Goal: Register for event/course

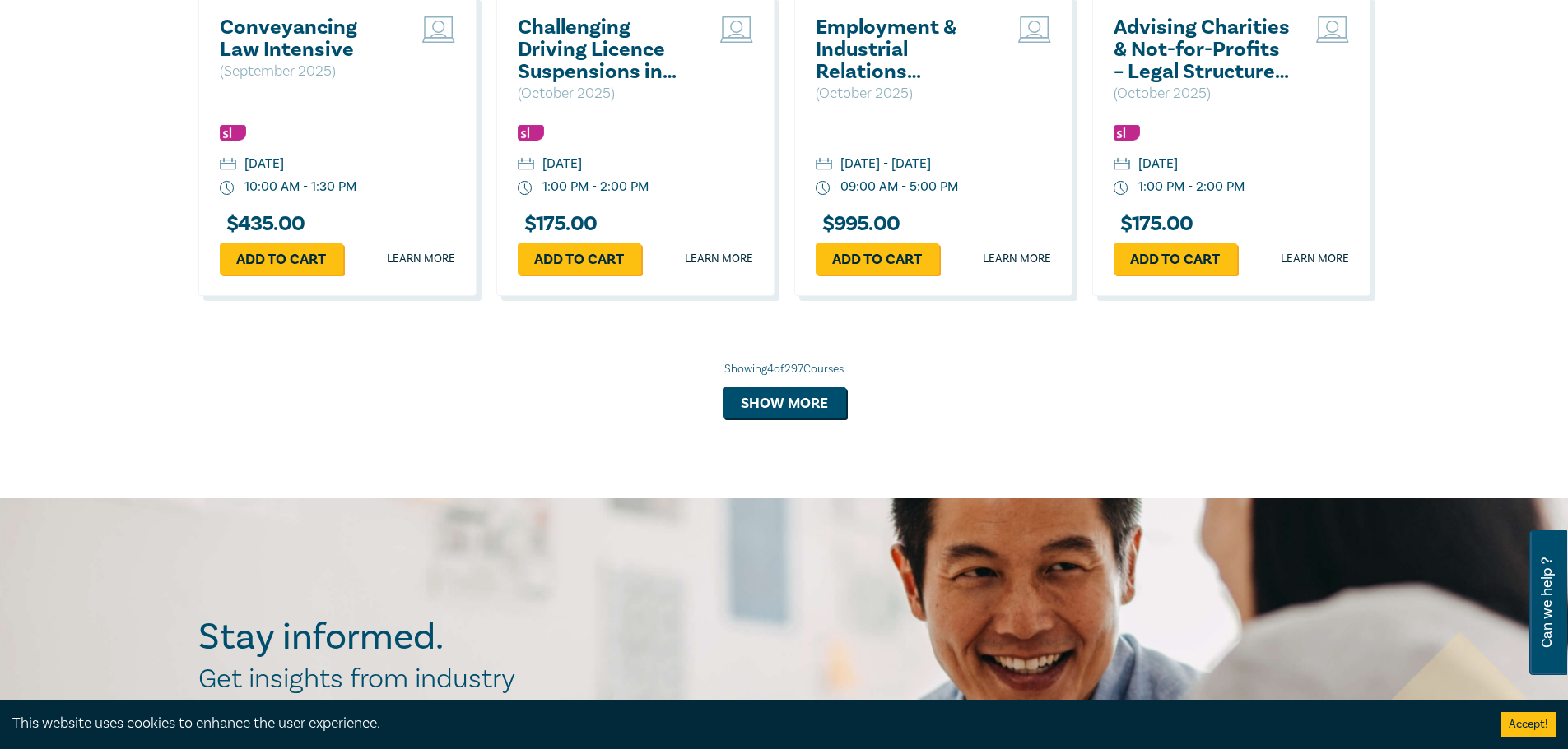
scroll to position [1645, 0]
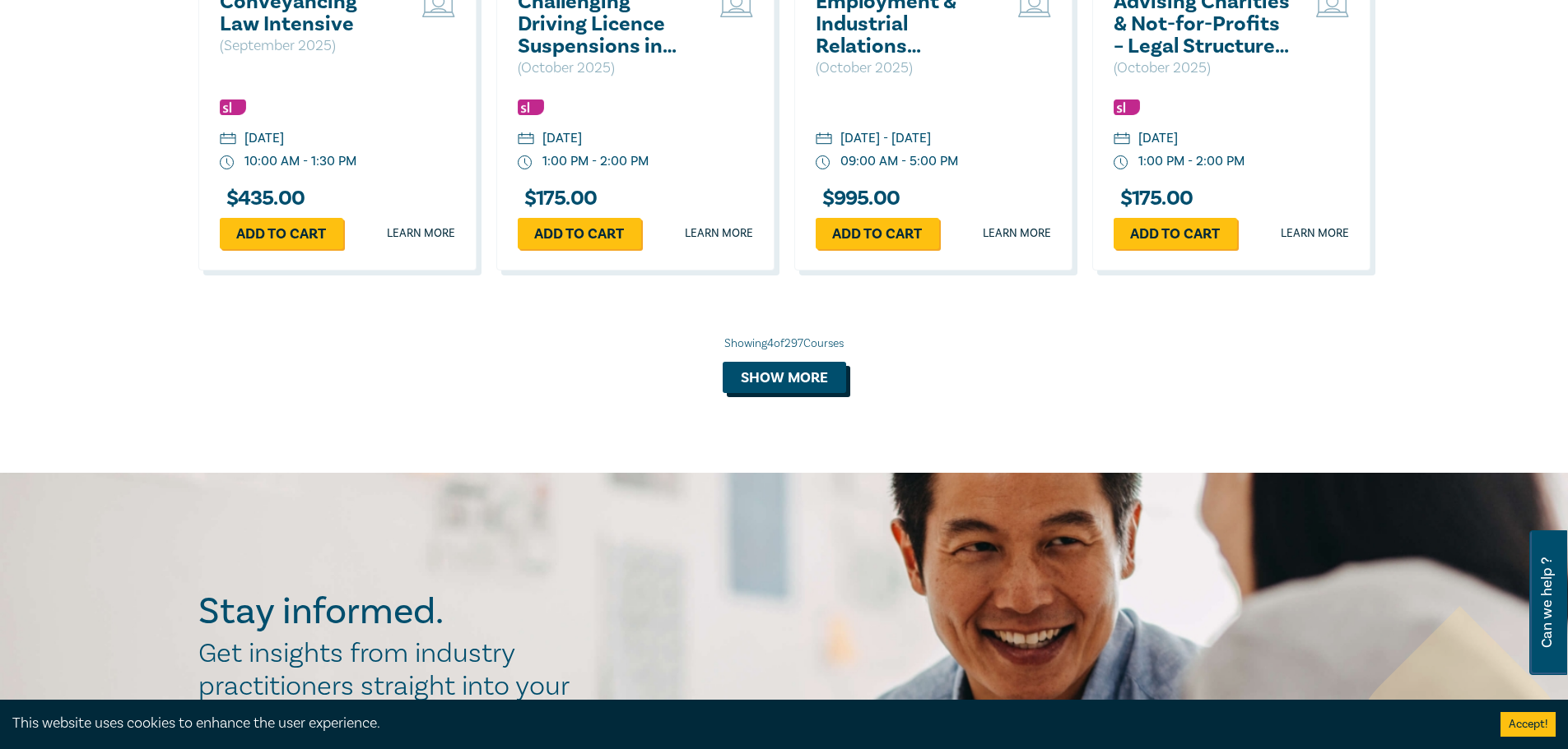
click at [794, 381] on button "Show more" at bounding box center [784, 377] width 123 height 32
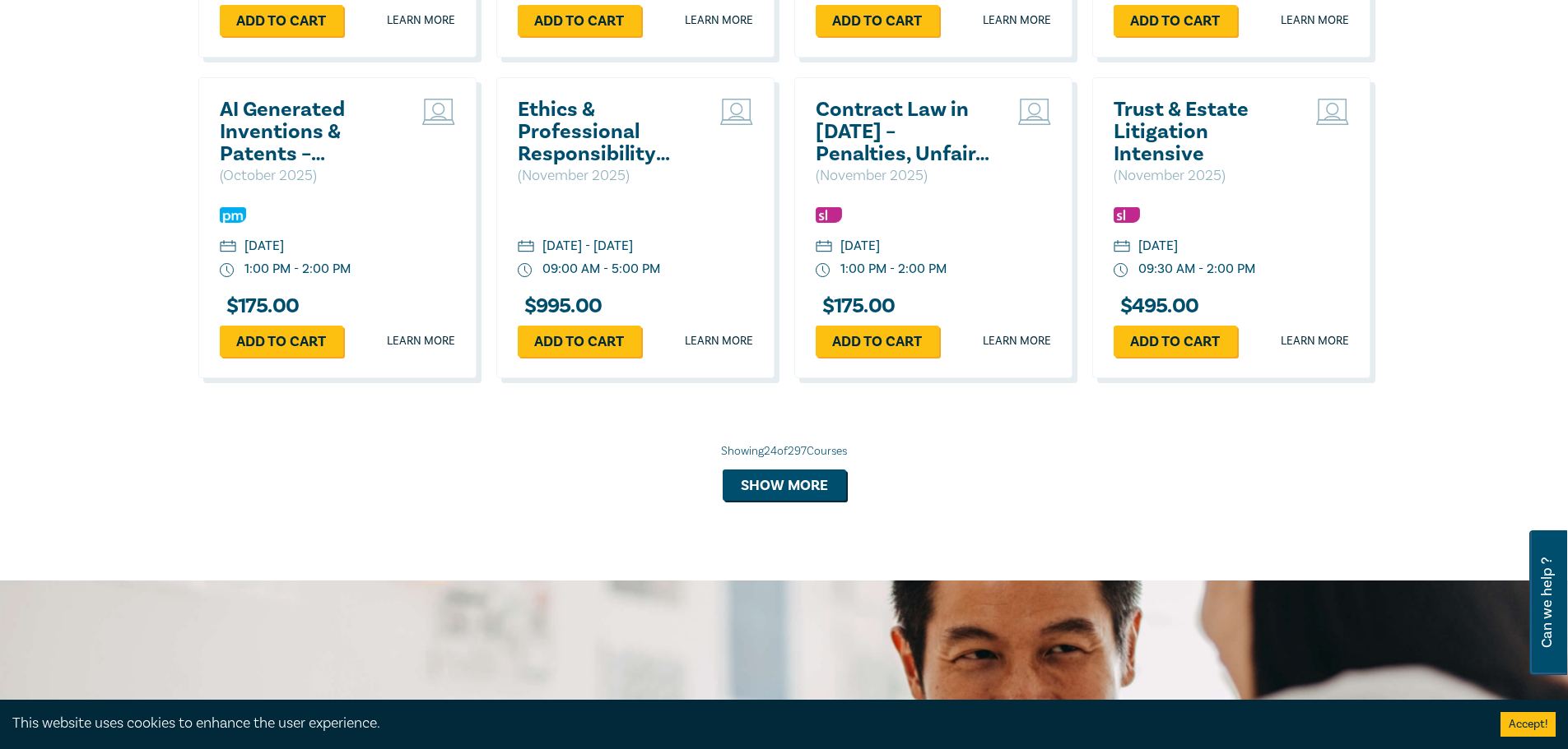
scroll to position [3180, 0]
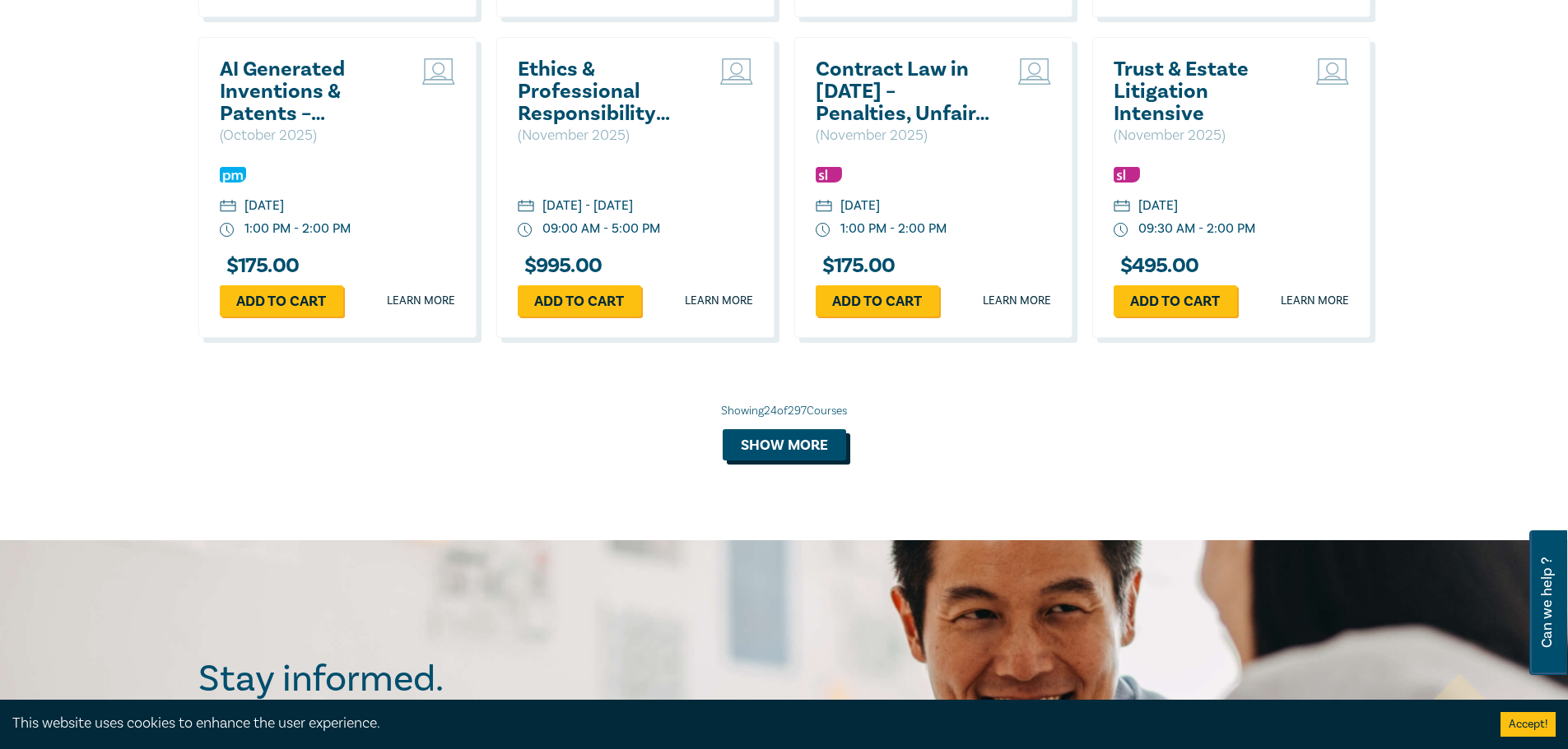
click at [794, 460] on button "Show more" at bounding box center [784, 445] width 123 height 32
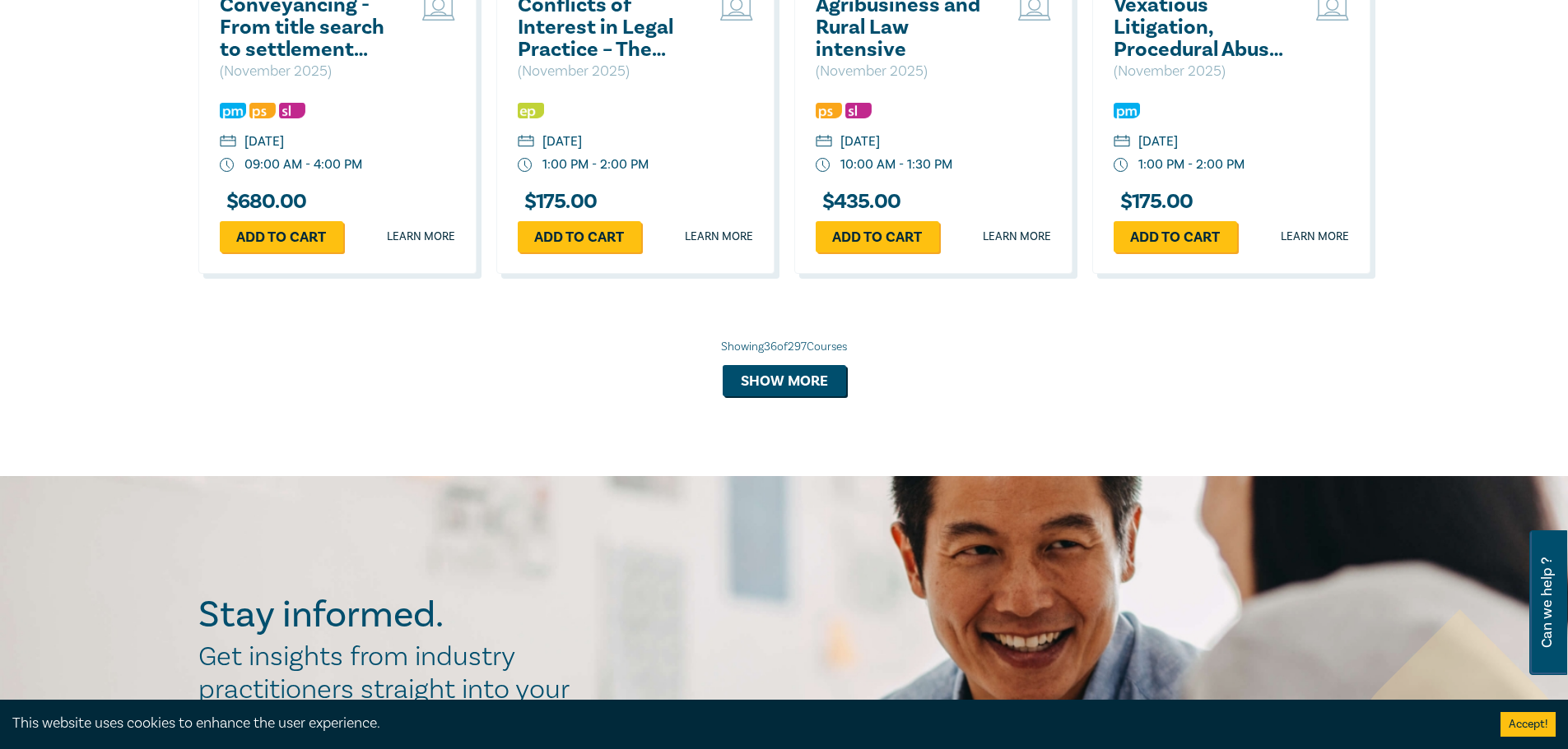
scroll to position [4222, 0]
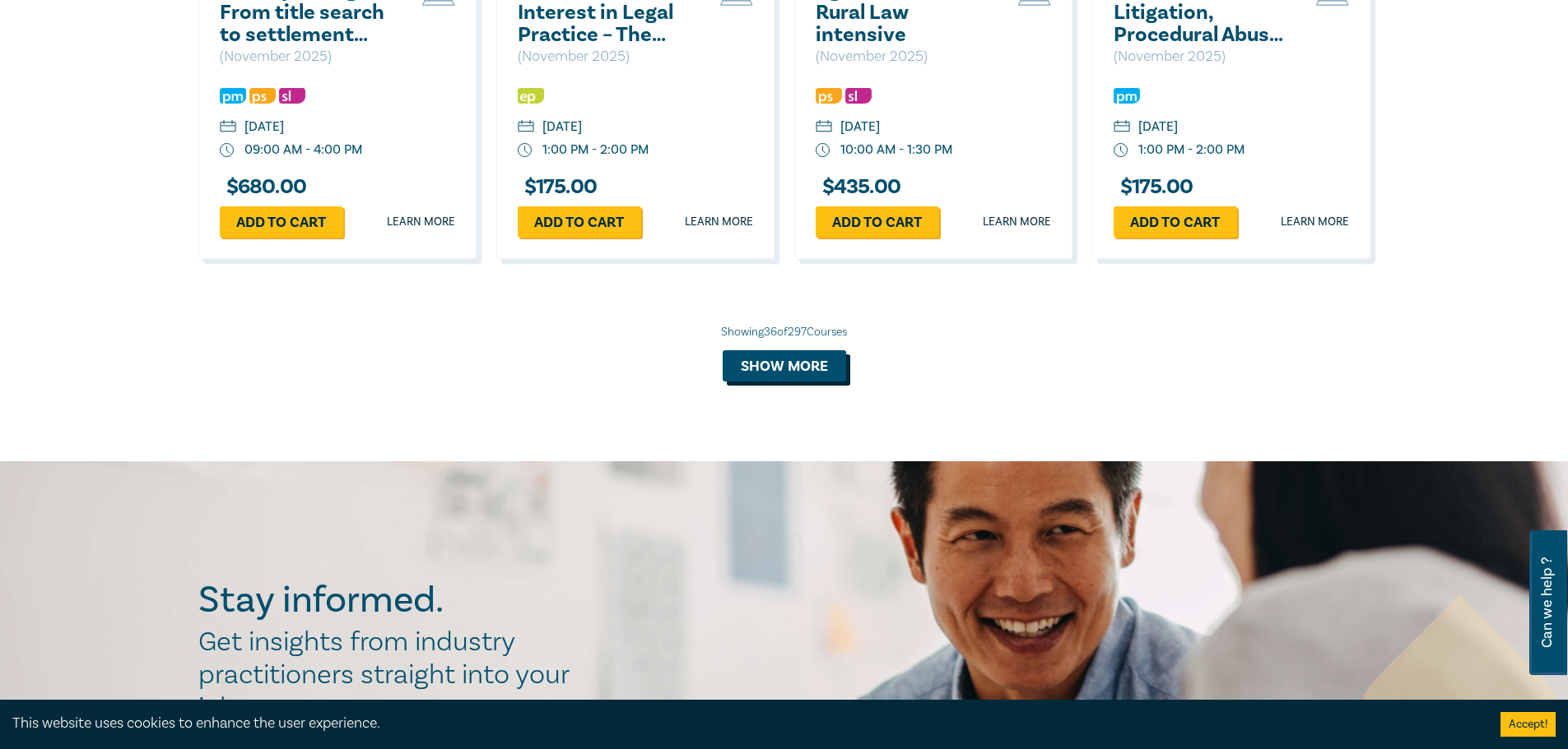
click at [796, 381] on button "Show more" at bounding box center [784, 367] width 123 height 32
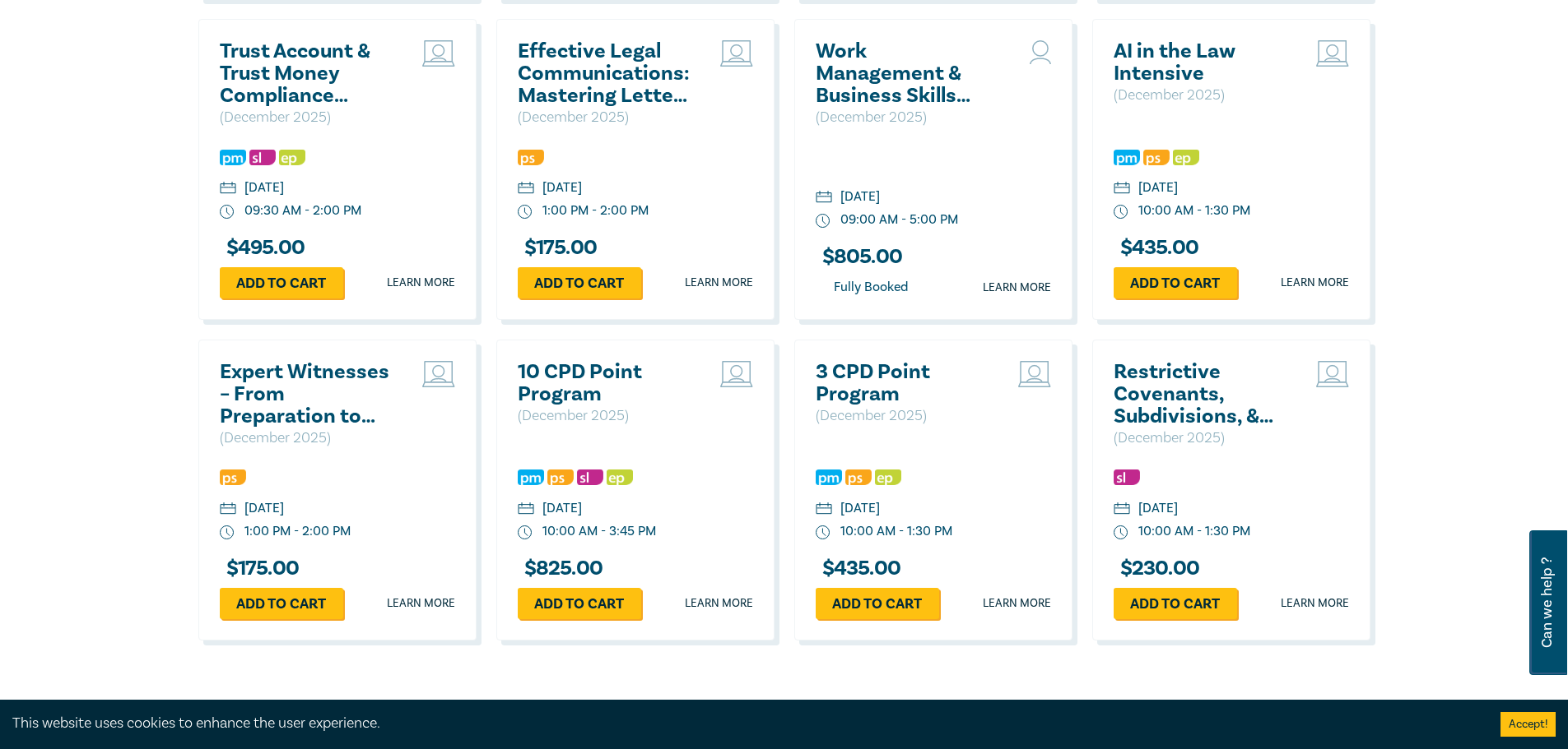
scroll to position [4798, 0]
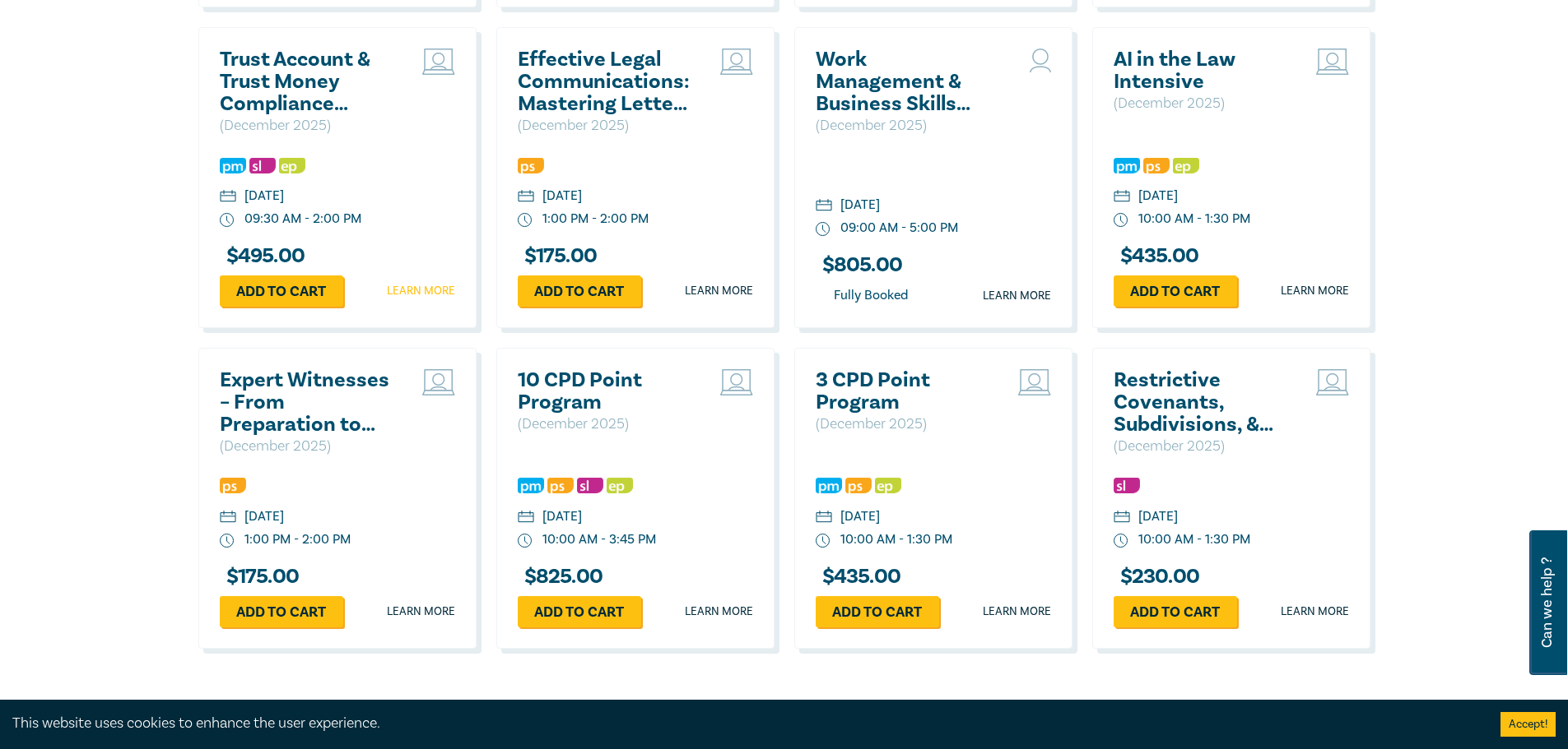
click at [431, 300] on link "Learn more" at bounding box center [420, 291] width 68 height 17
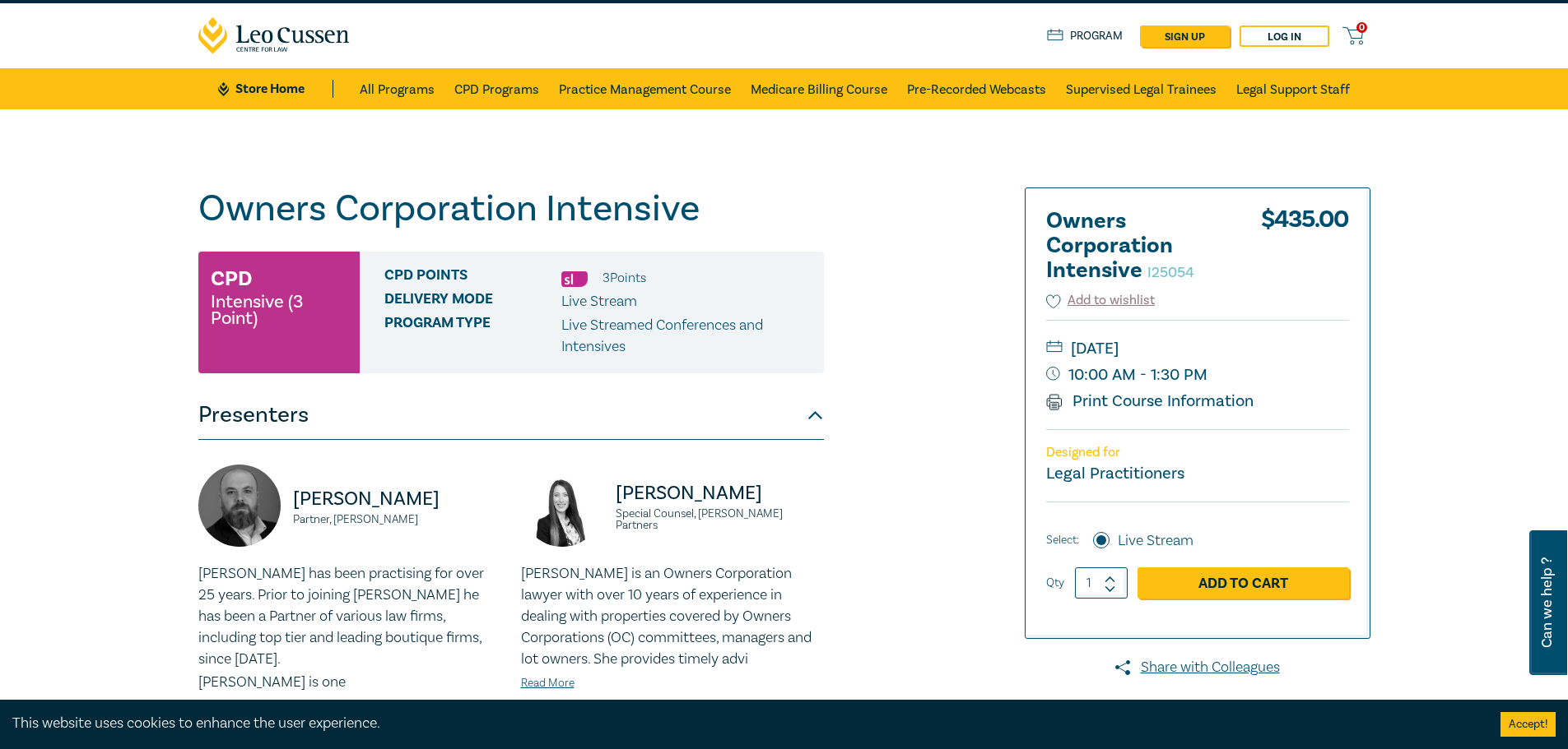
scroll to position [28, 0]
